Goal: Task Accomplishment & Management: Manage account settings

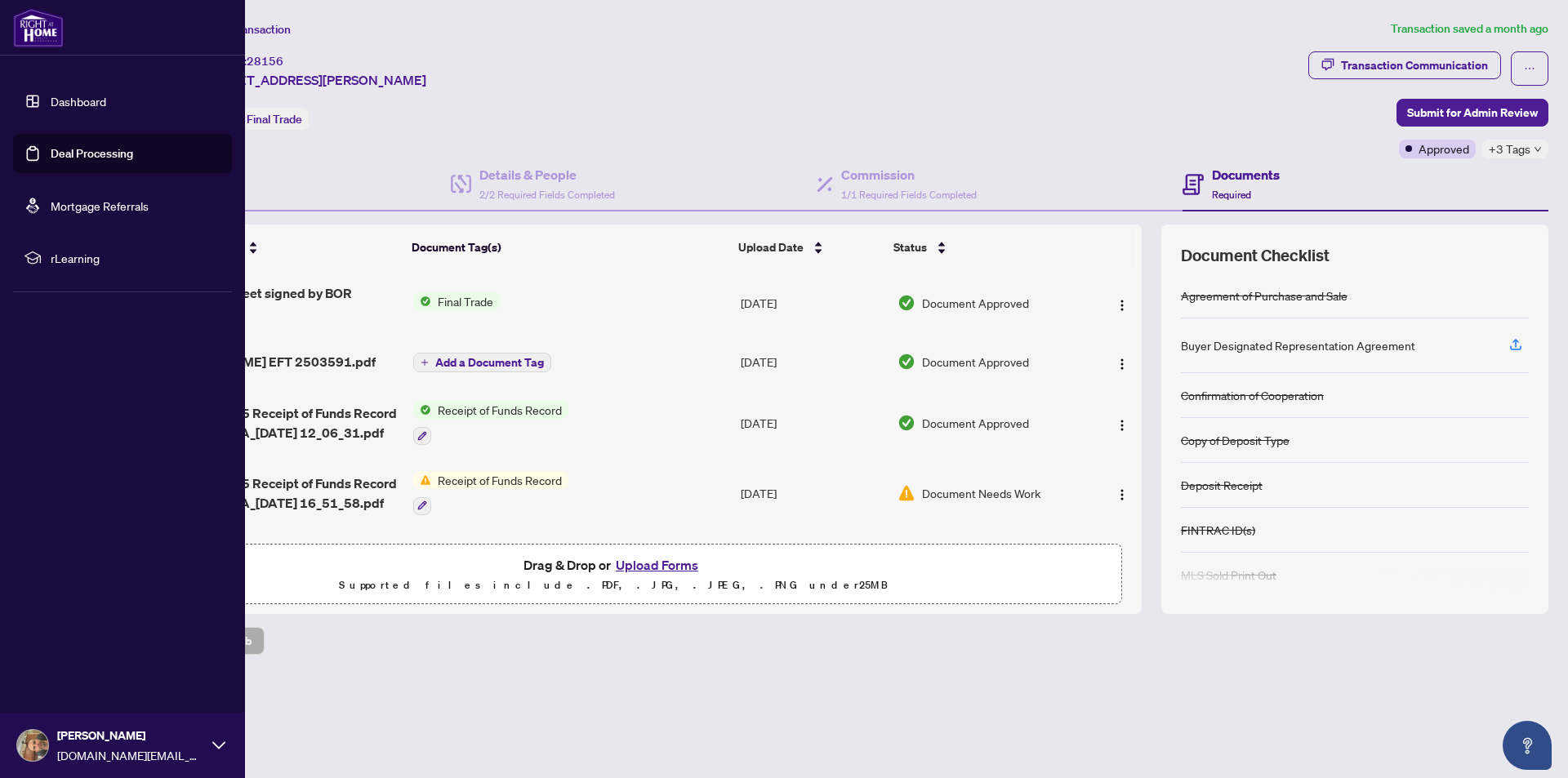
click at [101, 94] on link "Dashboard" at bounding box center [78, 101] width 55 height 15
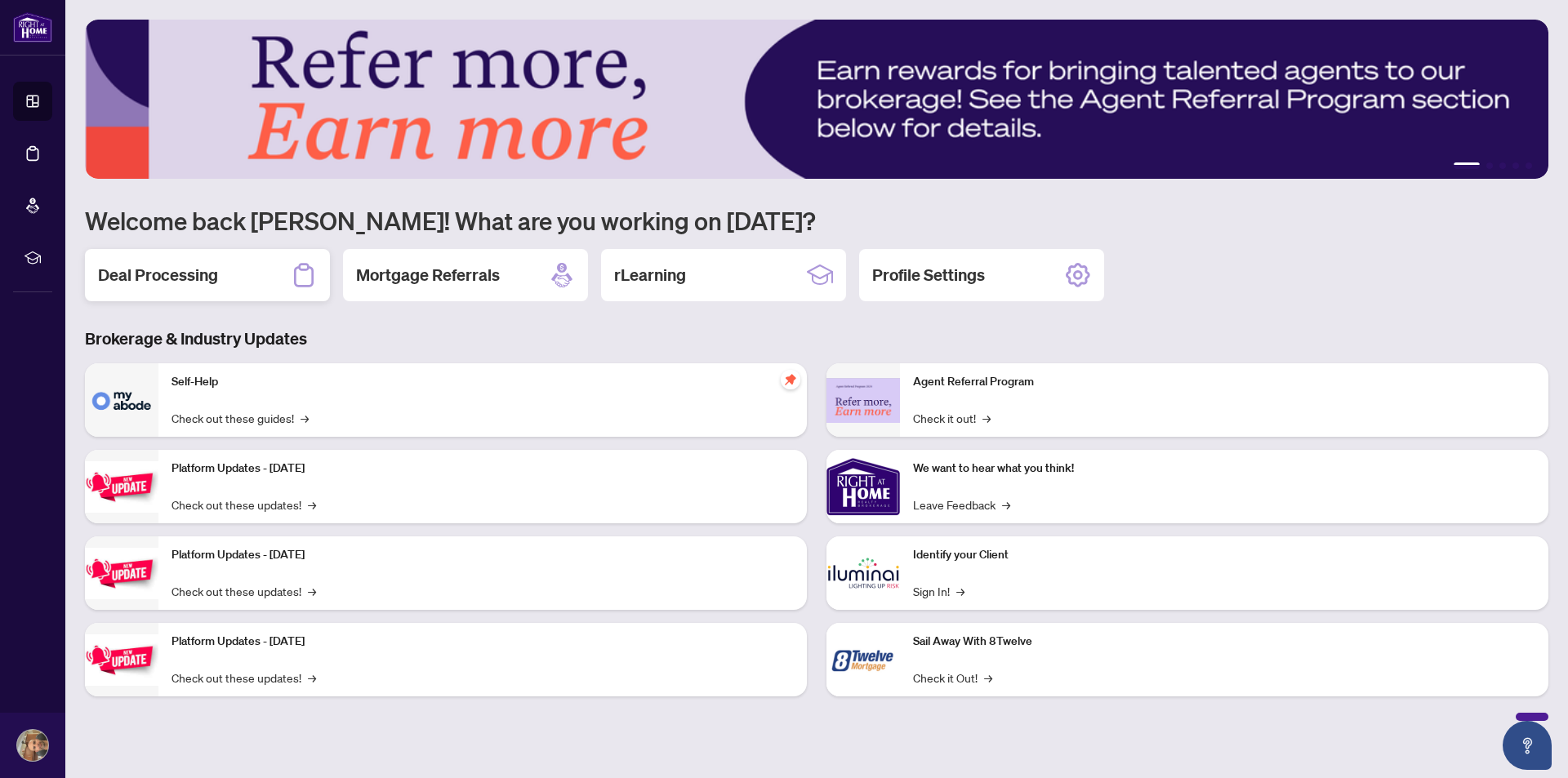
click at [170, 276] on h2 "Deal Processing" at bounding box center [158, 275] width 120 height 23
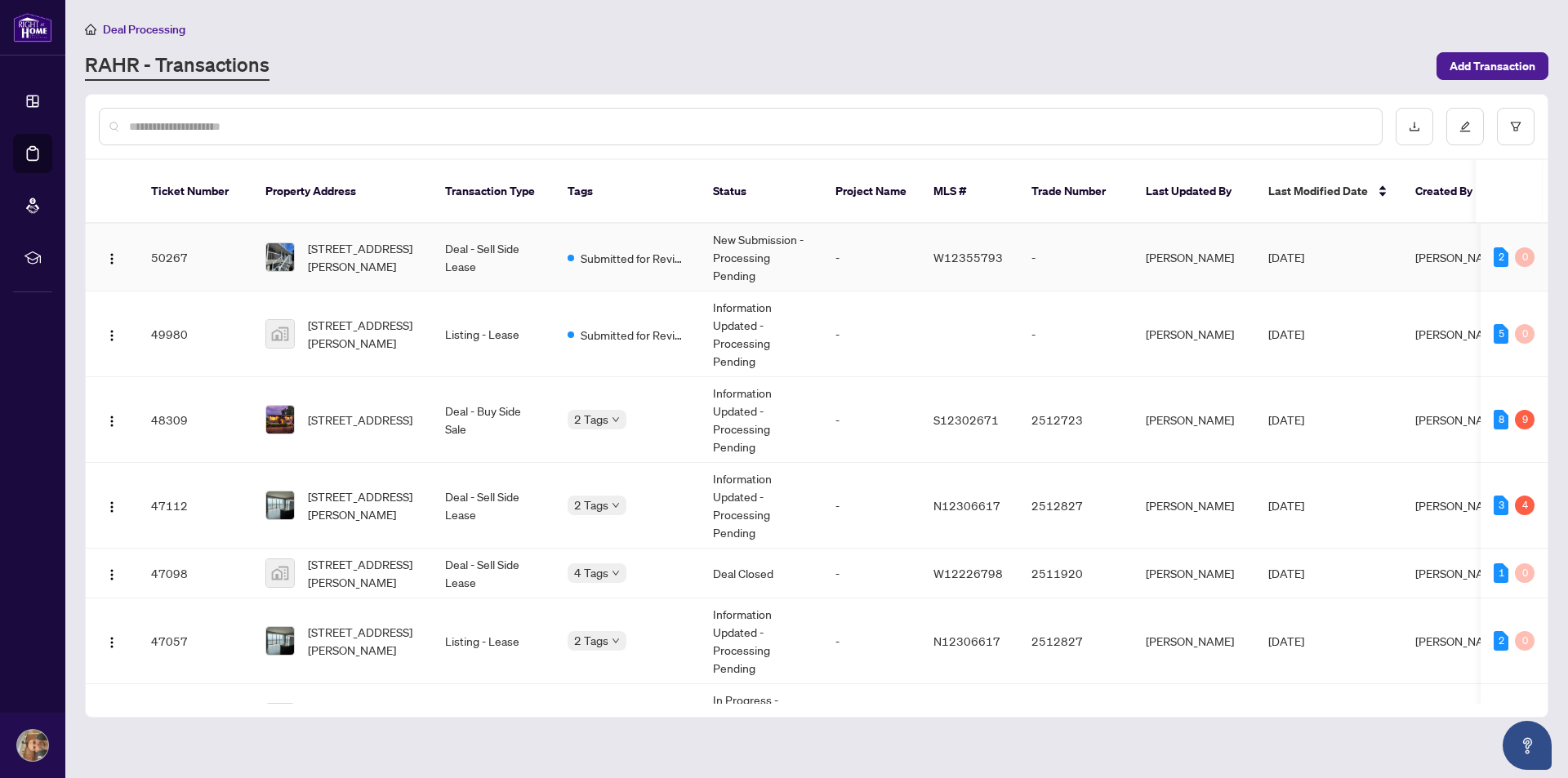
click at [848, 241] on td "-" at bounding box center [871, 258] width 98 height 68
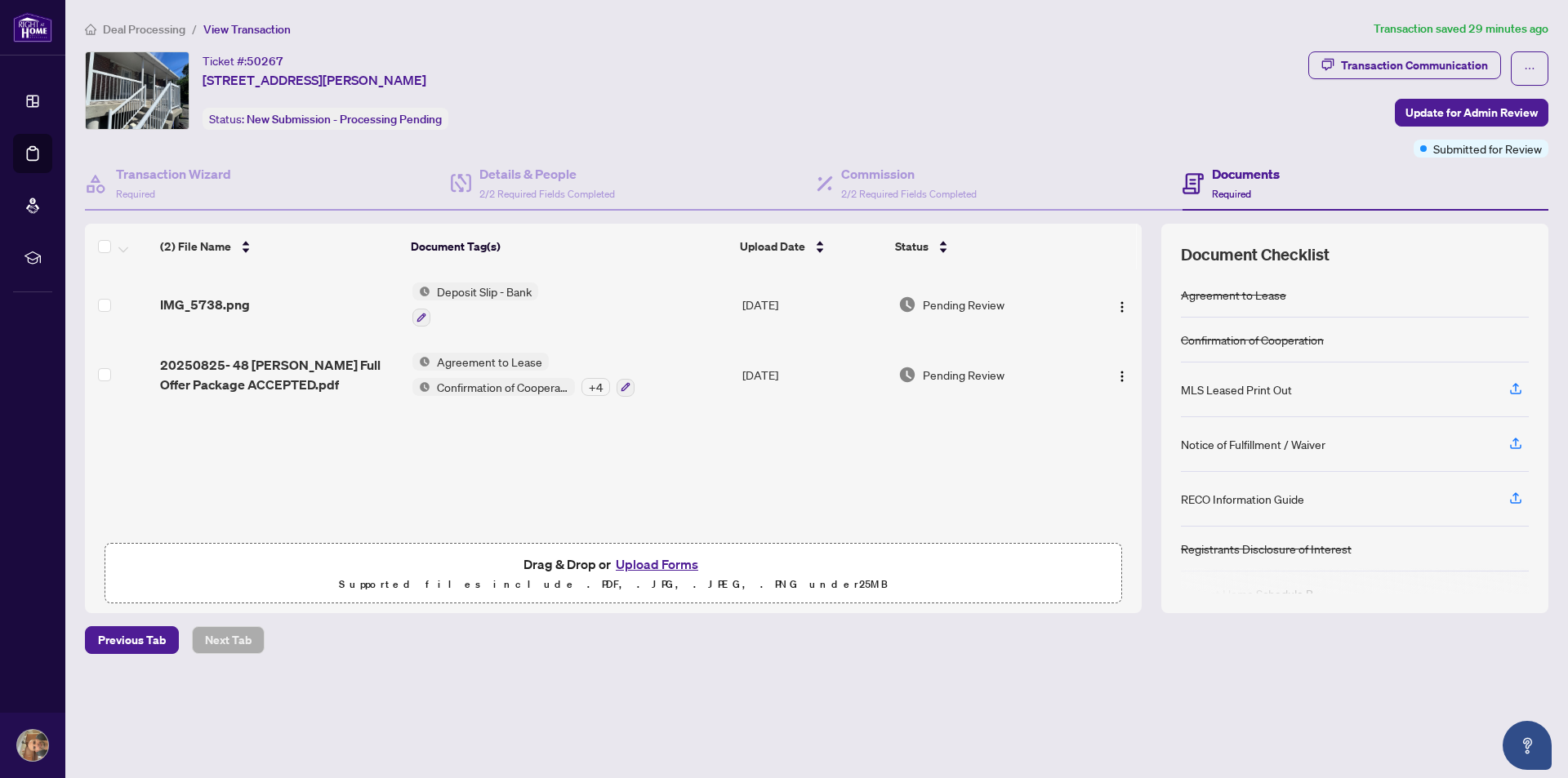
click at [638, 561] on button "Upload Forms" at bounding box center [657, 564] width 93 height 21
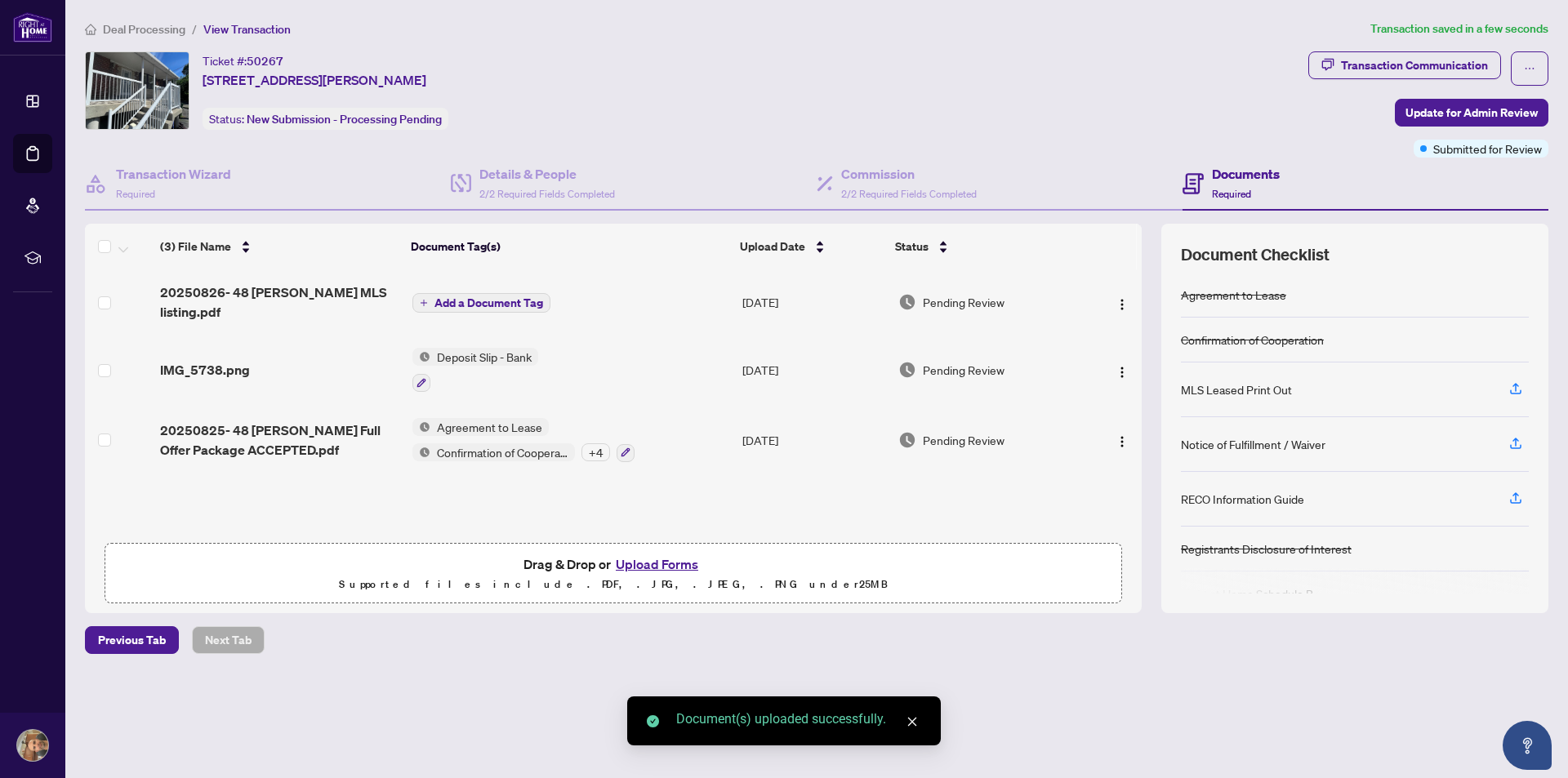
click at [494, 298] on span "Add a Document Tag" at bounding box center [489, 303] width 109 height 12
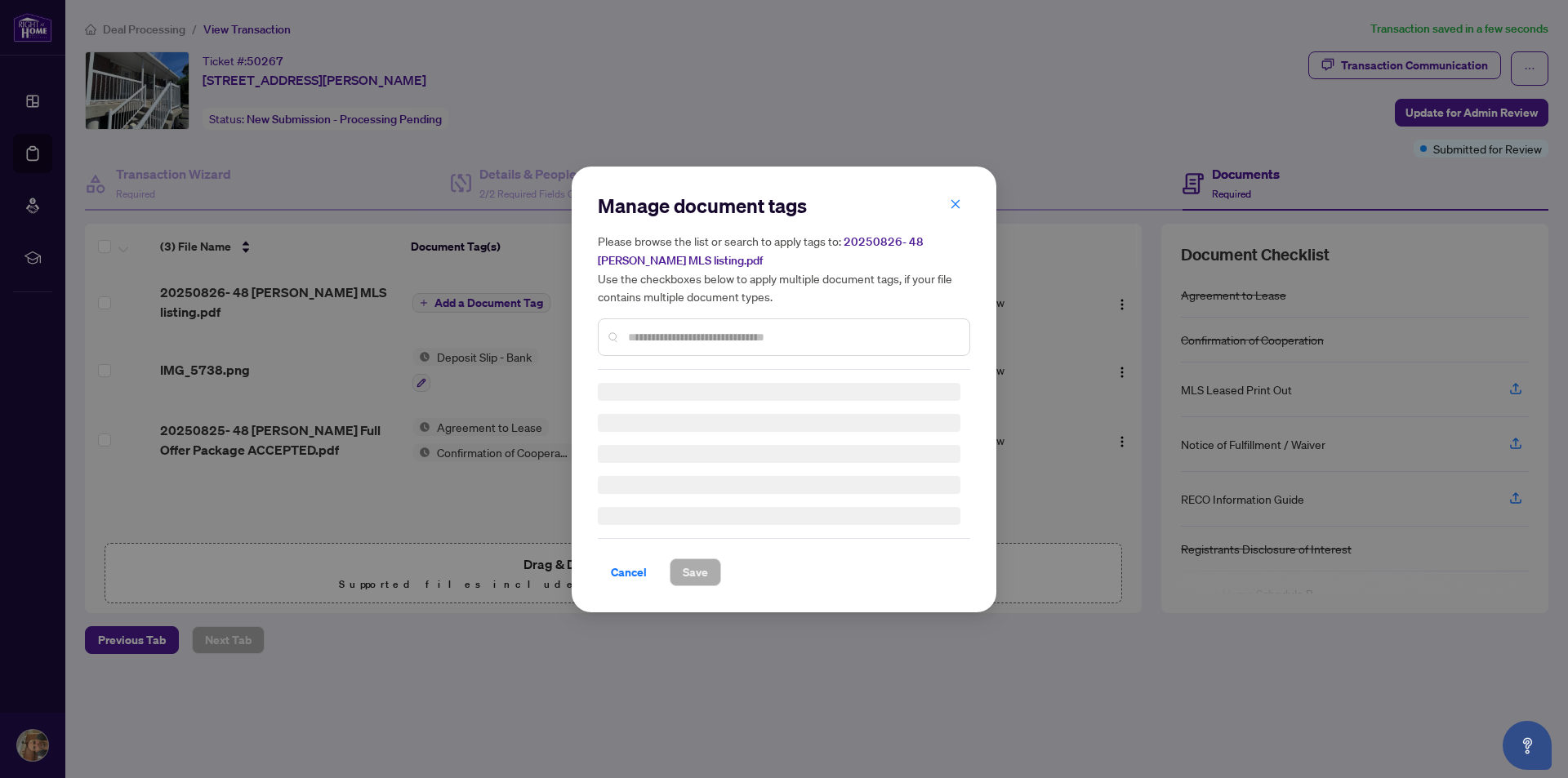
click at [769, 338] on input "text" at bounding box center [792, 338] width 328 height 18
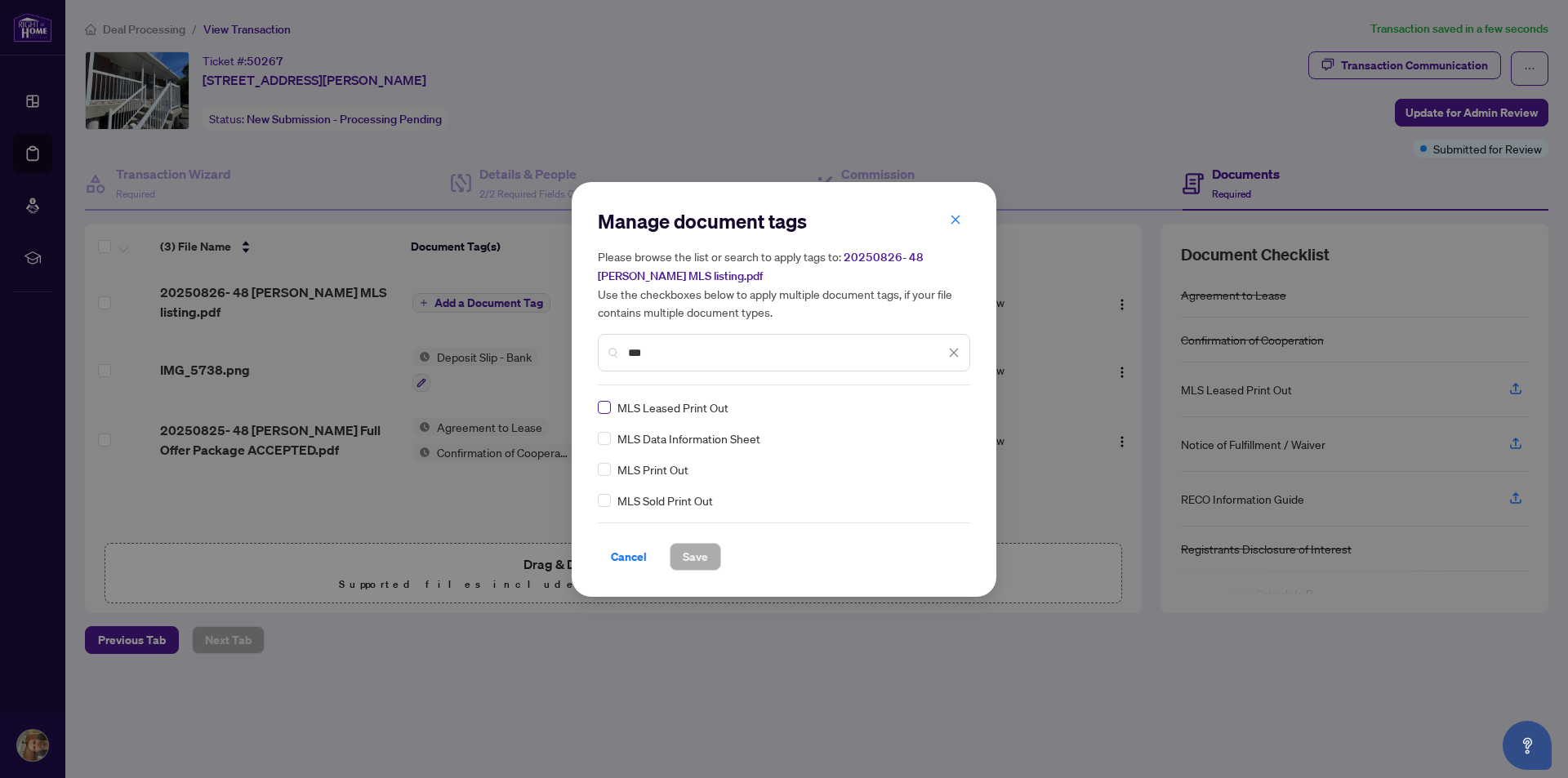
type input "***"
click at [684, 558] on span "Save" at bounding box center [695, 556] width 25 height 26
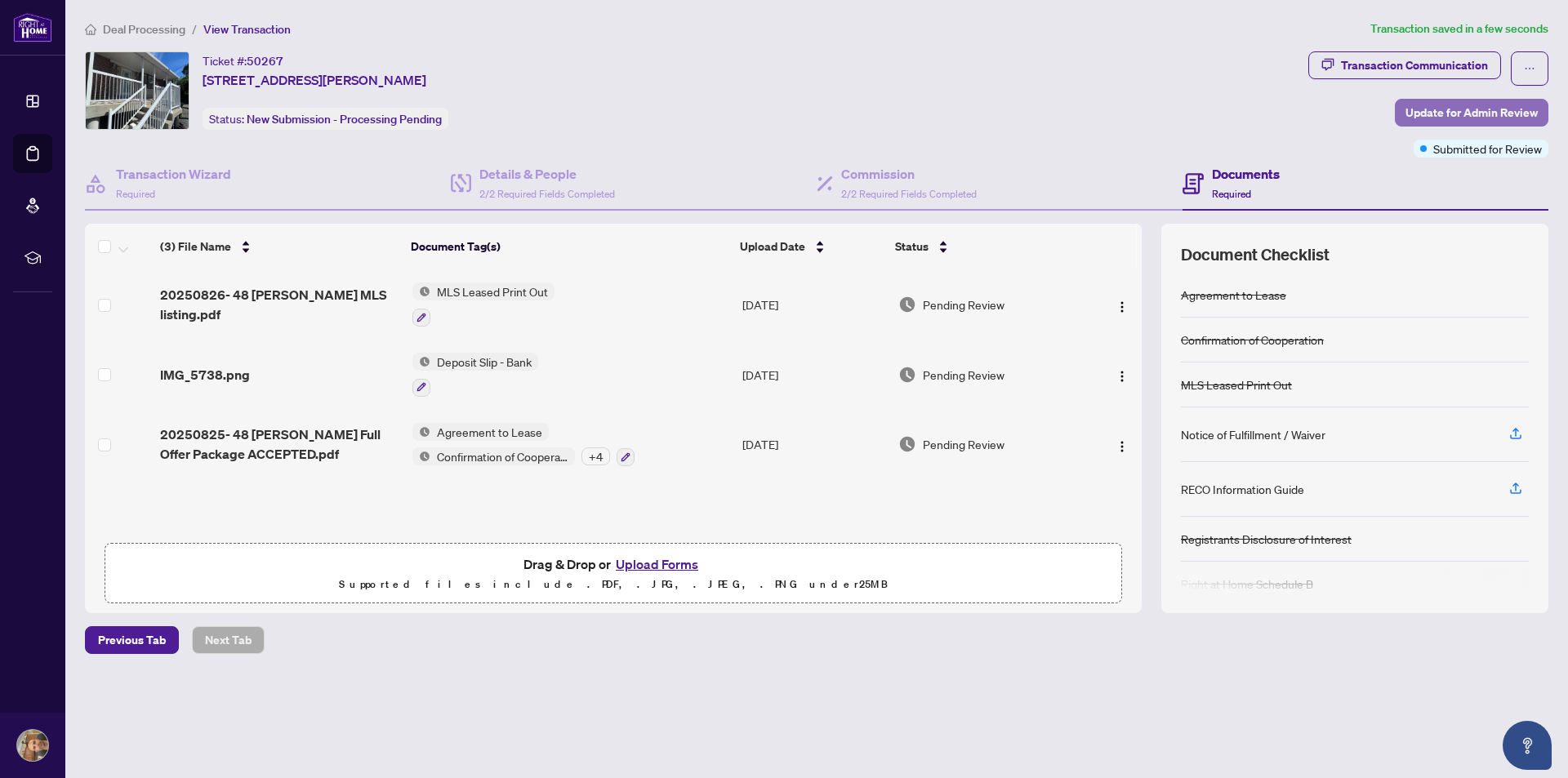
click at [1421, 109] on span "Update for Admin Review" at bounding box center [1472, 113] width 132 height 26
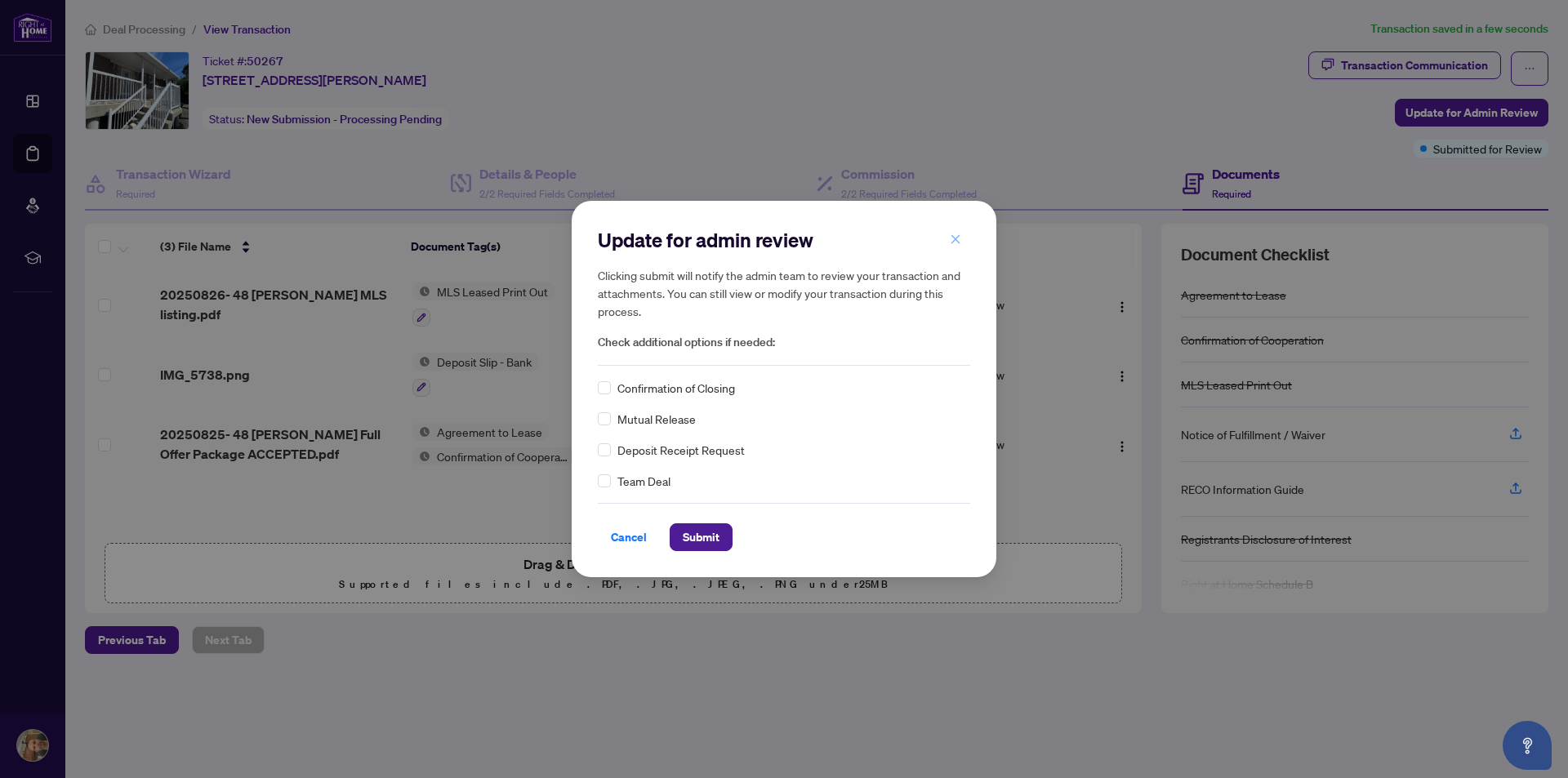
click at [954, 239] on icon "close" at bounding box center [955, 239] width 12 height 12
